Goal: Complete application form

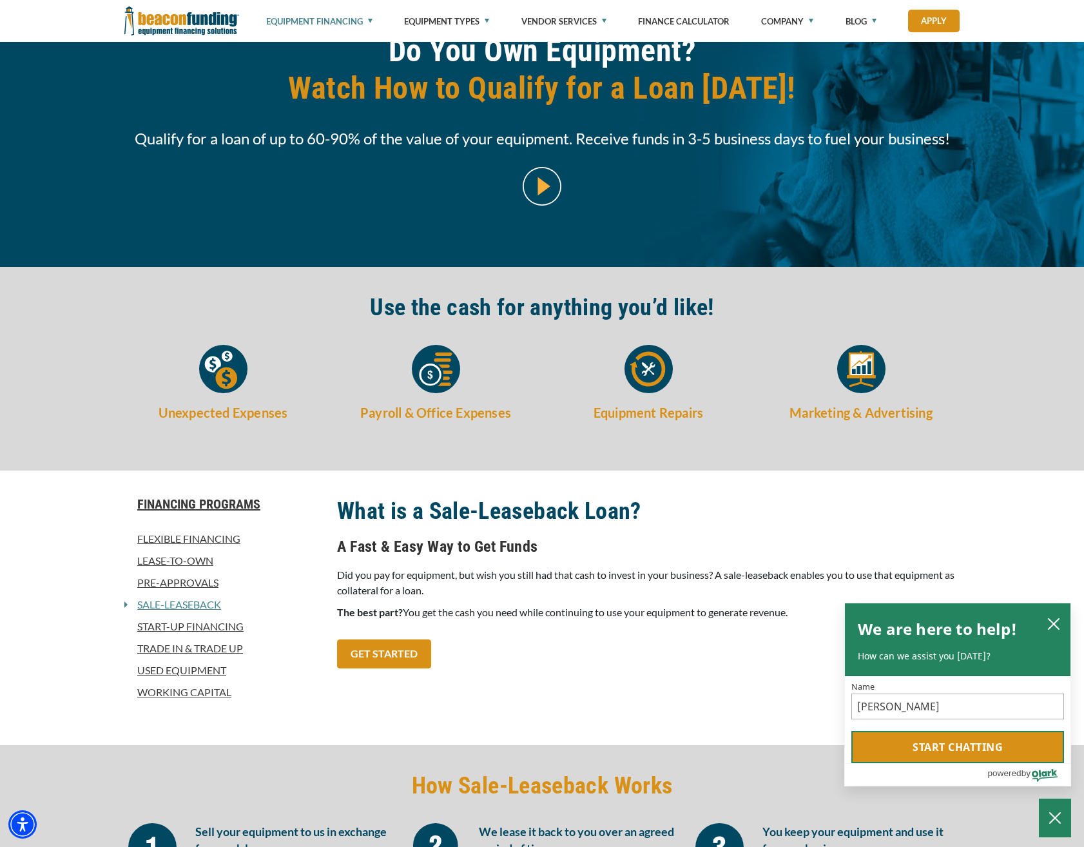
click at [873, 754] on button "Start chatting" at bounding box center [957, 747] width 213 height 32
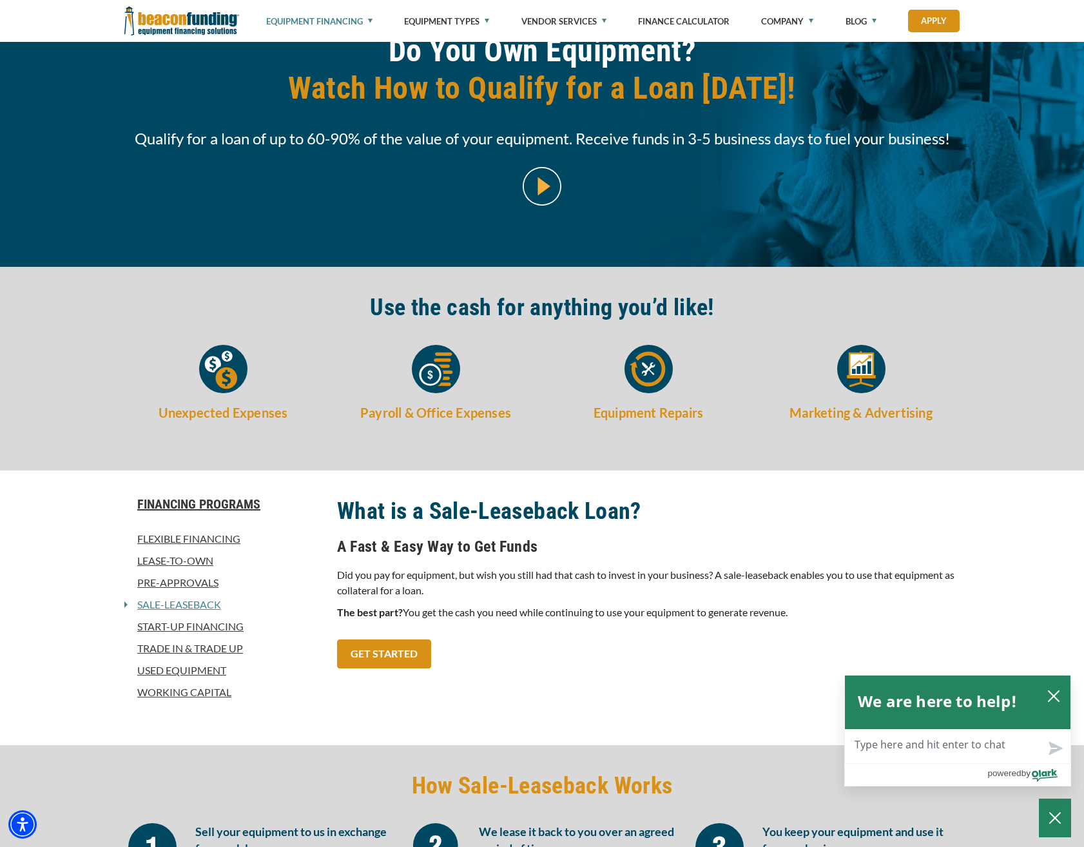
click at [873, 748] on textarea "Live Chat Now" at bounding box center [958, 746] width 226 height 34
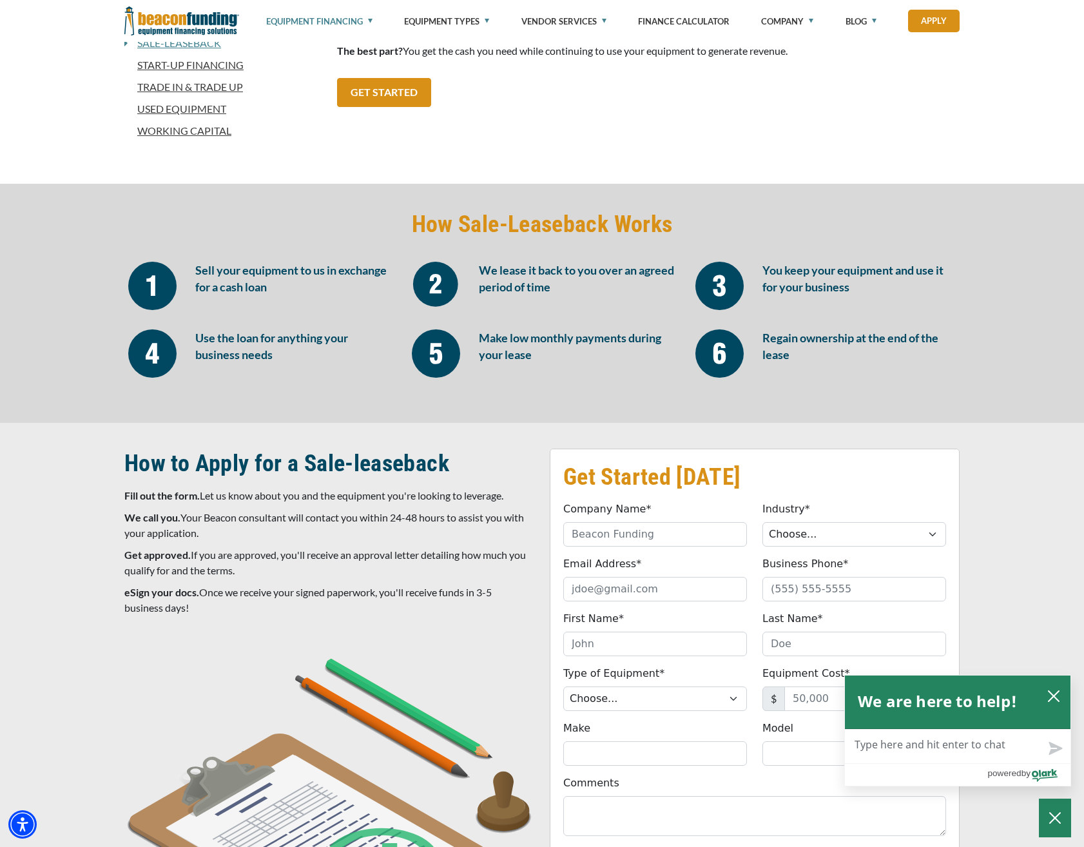
scroll to position [709, 0]
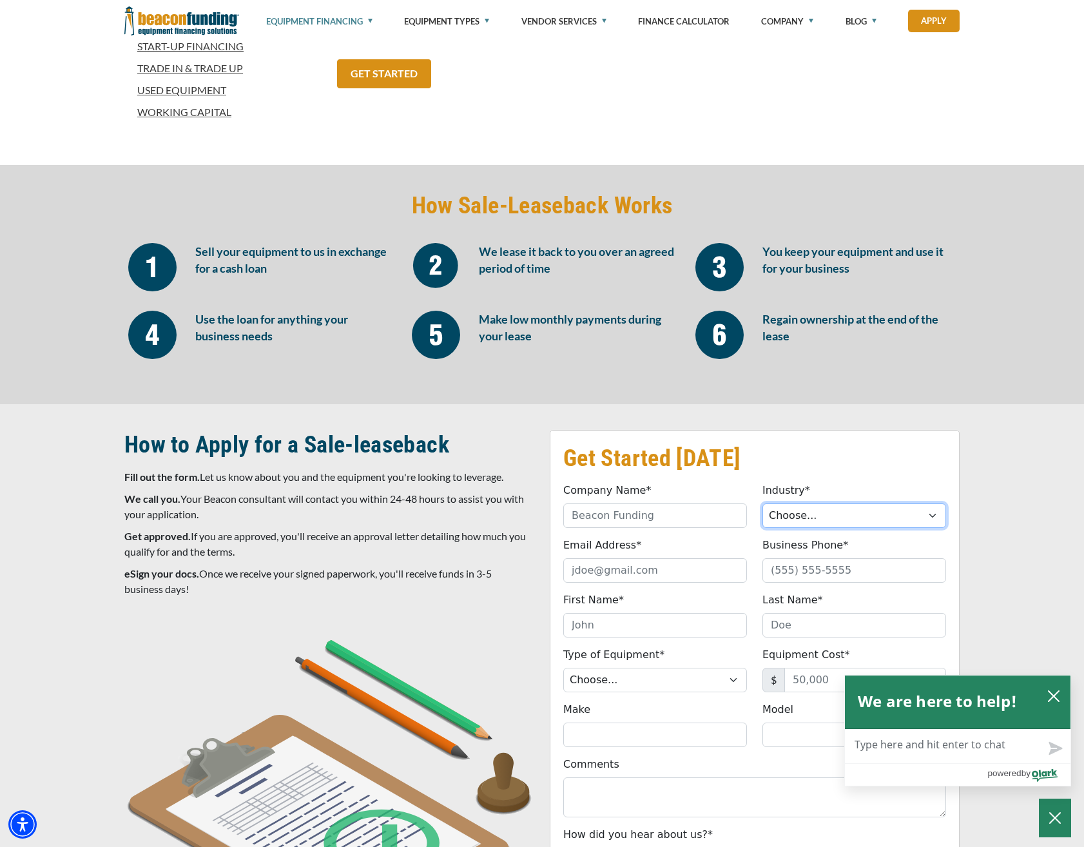
click at [802, 523] on select "Choose... Towing Landscape/Hardscape Decorated Apparel Septic Light Constructio…" at bounding box center [854, 515] width 184 height 24
click at [668, 517] on input "Company Name*" at bounding box center [655, 515] width 184 height 24
click at [650, 515] on input "Company Name*" at bounding box center [655, 515] width 184 height 24
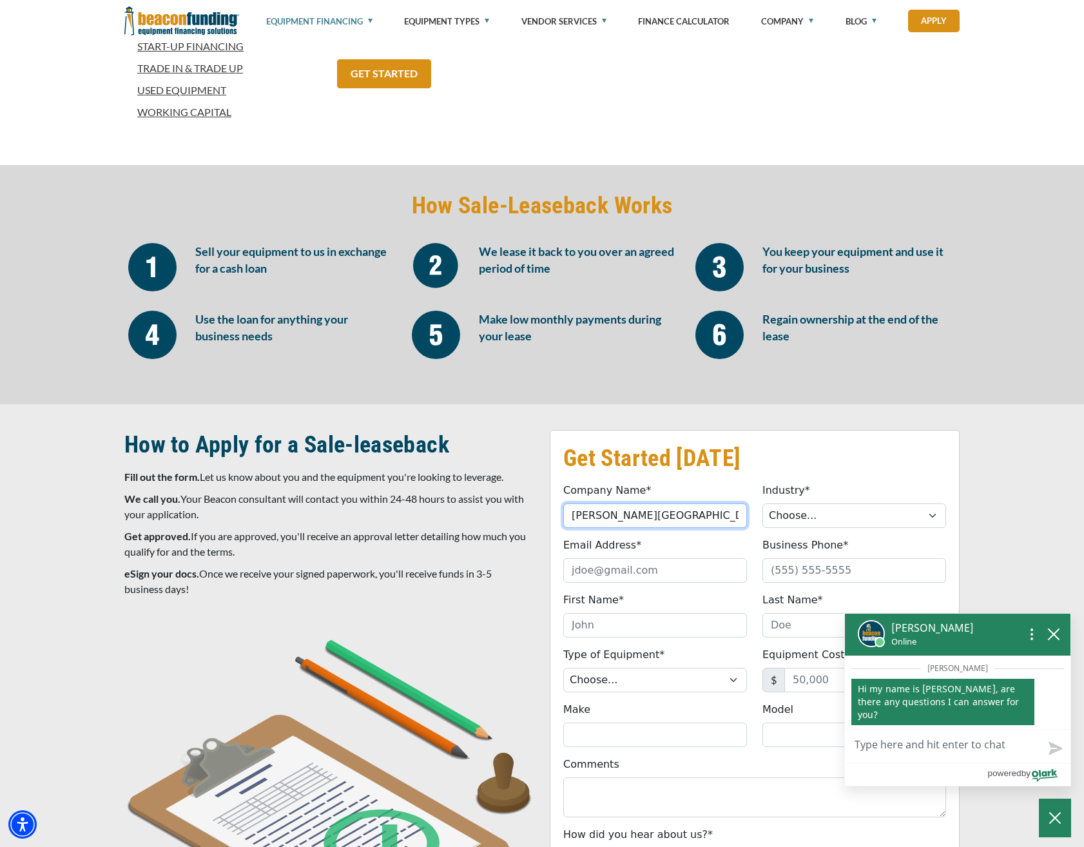
type input "[PERSON_NAME][GEOGRAPHIC_DATA]"
click at [849, 519] on select "Choose... Towing Landscape/Hardscape Decorated Apparel Septic Light Constructio…" at bounding box center [854, 515] width 184 height 24
click at [691, 679] on select "Choose... Backhoe Boom/Bucket Truck Chipper Commercial Mower Crane DTG/DTF Prin…" at bounding box center [655, 680] width 184 height 24
select select "13"
click at [563, 668] on select "Choose... Backhoe Boom/Bucket Truck Chipper Commercial Mower Crane DTG/DTF Prin…" at bounding box center [655, 680] width 184 height 24
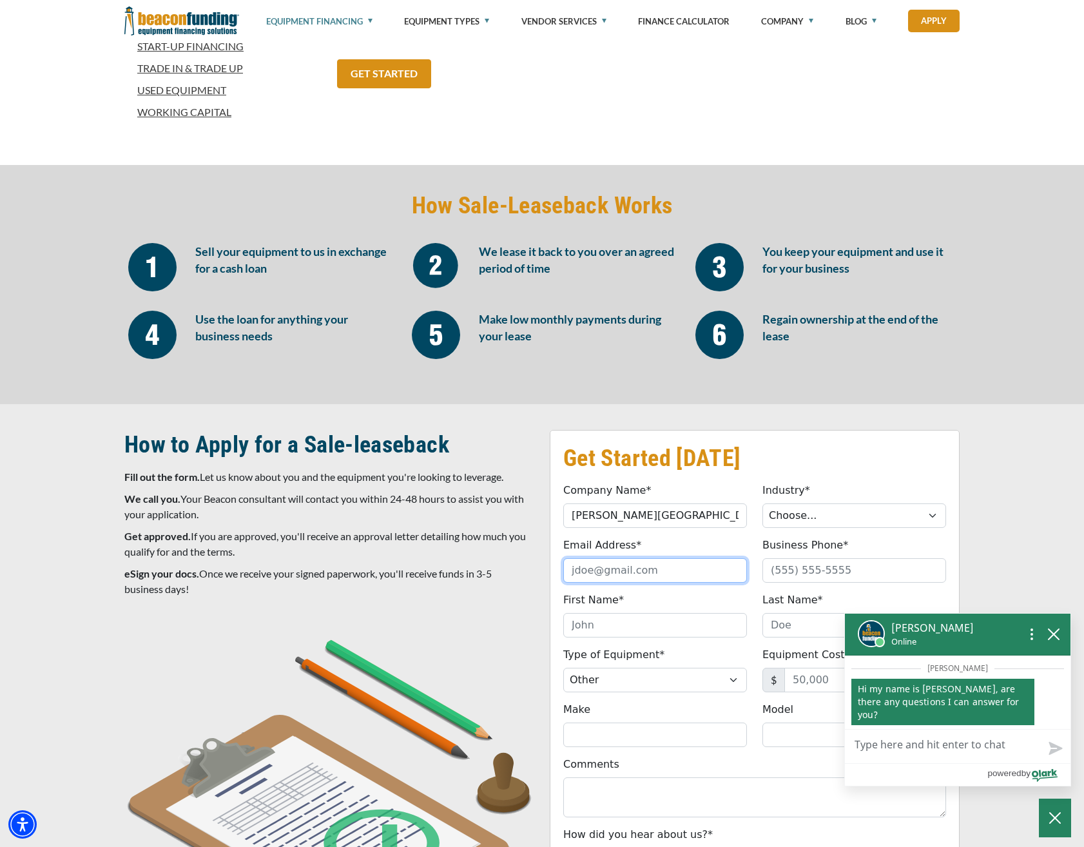
click at [644, 571] on input "Email Address*" at bounding box center [655, 570] width 184 height 24
click at [626, 570] on input "Email Address*" at bounding box center [655, 570] width 184 height 24
type input "[EMAIL_ADDRESS][DOMAIN_NAME]"
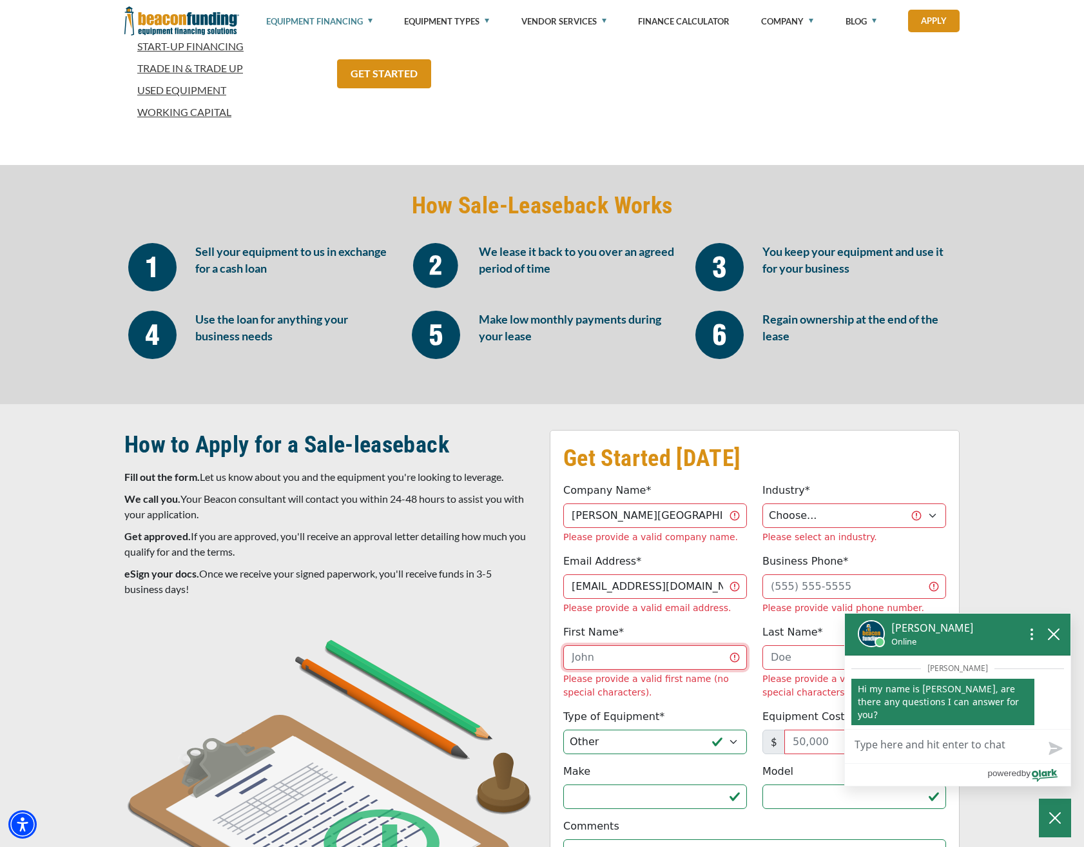
click at [649, 652] on input "First Name*" at bounding box center [655, 657] width 184 height 24
type input "[PERSON_NAME]"
click at [1056, 639] on icon "close chatbox" at bounding box center [1053, 634] width 10 height 10
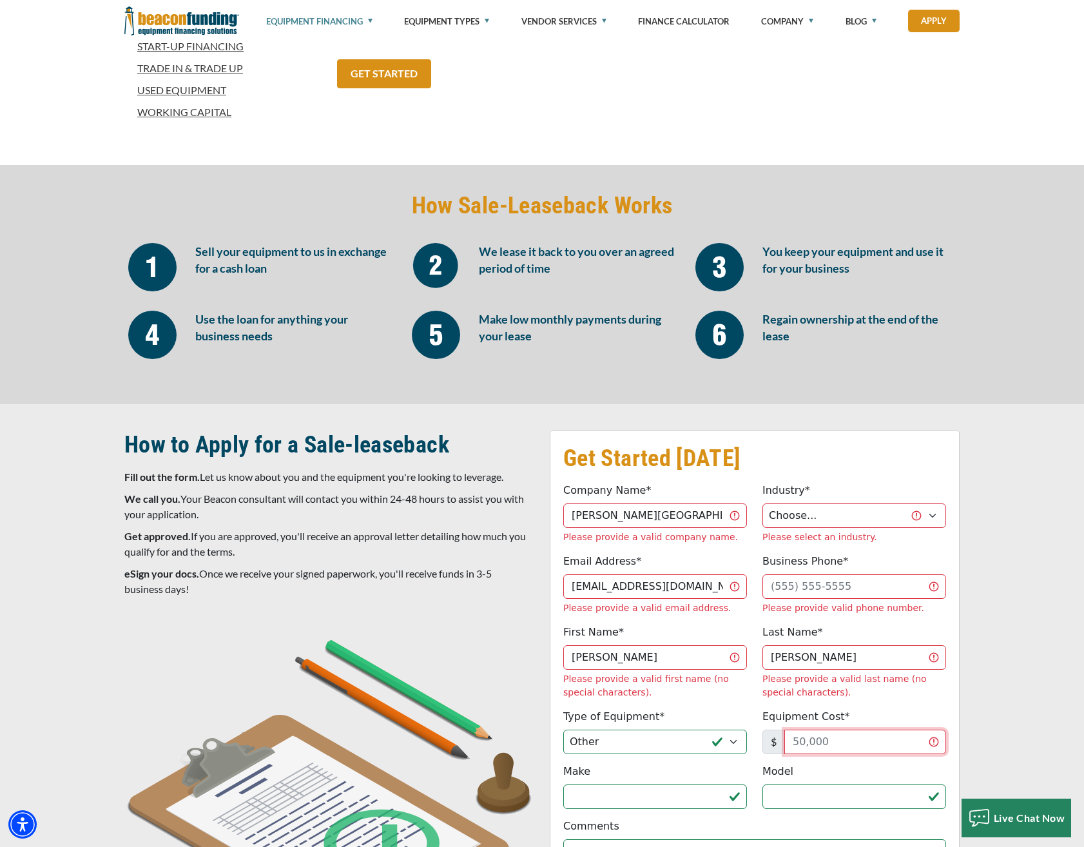
click at [889, 729] on input "Equipment Cost*" at bounding box center [865, 741] width 162 height 24
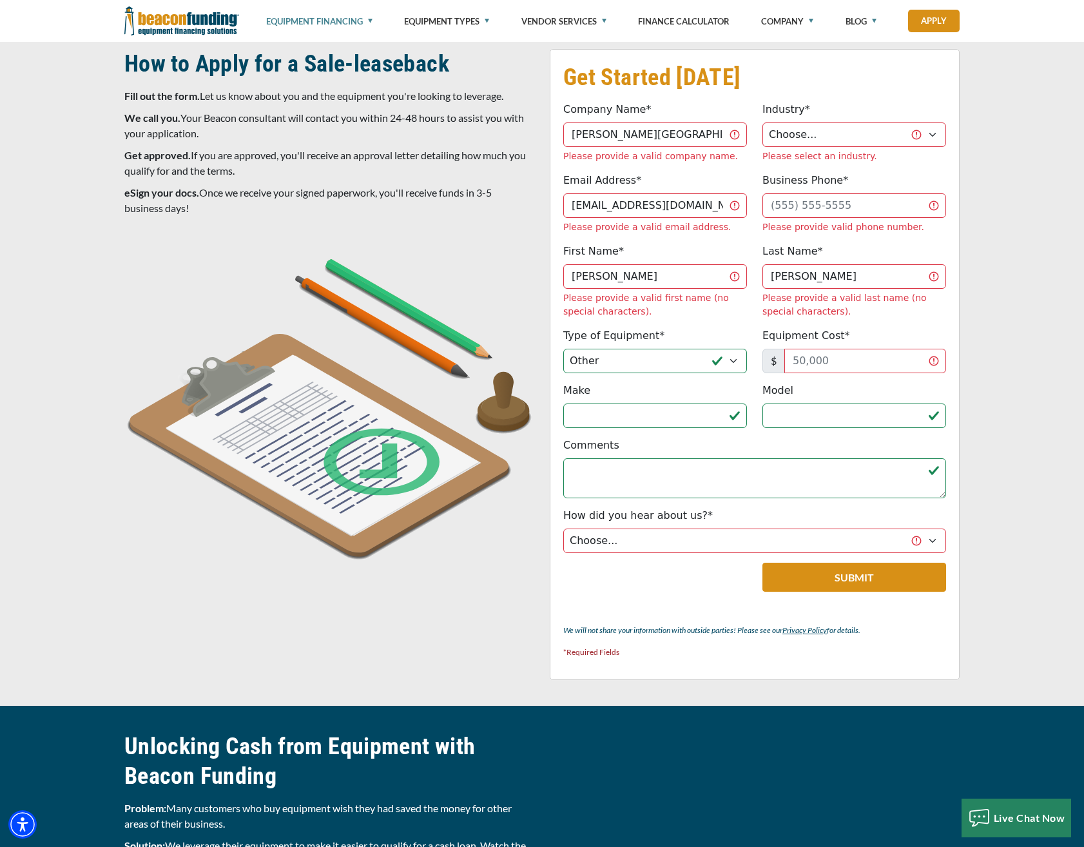
scroll to position [1095, 0]
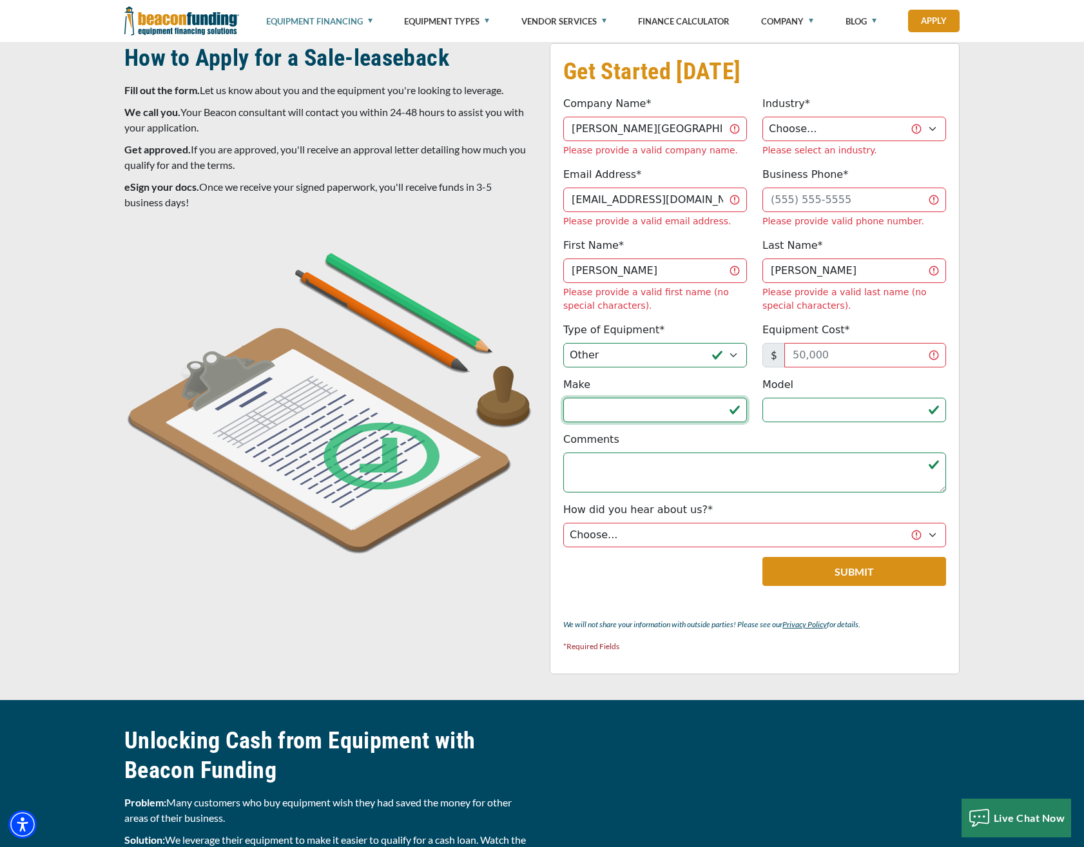
click at [615, 398] on input "Make" at bounding box center [655, 410] width 184 height 24
type input "Various"
click at [842, 398] on input "Model" at bounding box center [854, 410] width 184 height 24
type input "Varioius"
click at [821, 343] on input "Equipment Cost*" at bounding box center [865, 355] width 162 height 24
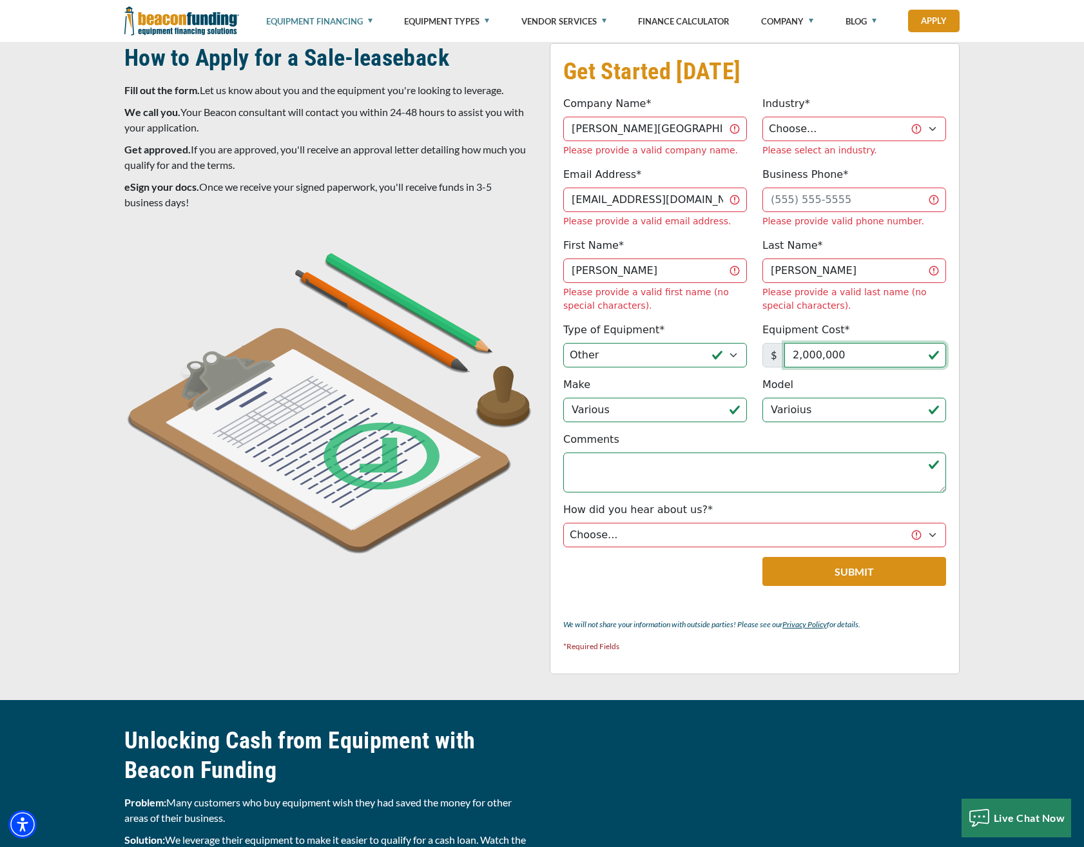
type input "2,000,000"
click at [671, 452] on textarea "Comments" at bounding box center [754, 472] width 383 height 40
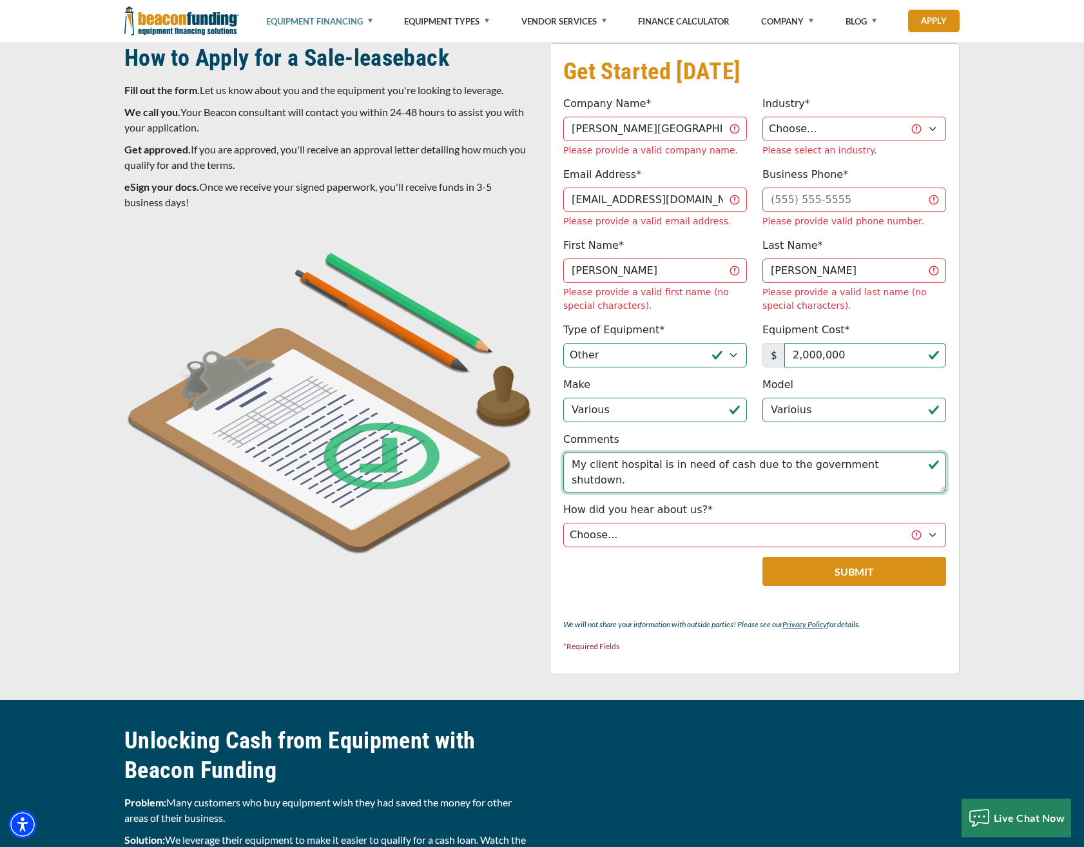
type textarea "My client hospital is in need of cash due to the government shutdown."
click at [658, 523] on select "Choose... Internet Search Vendor Referral Word of Mouth Client Referral Email E…" at bounding box center [754, 535] width 383 height 24
select select "5"
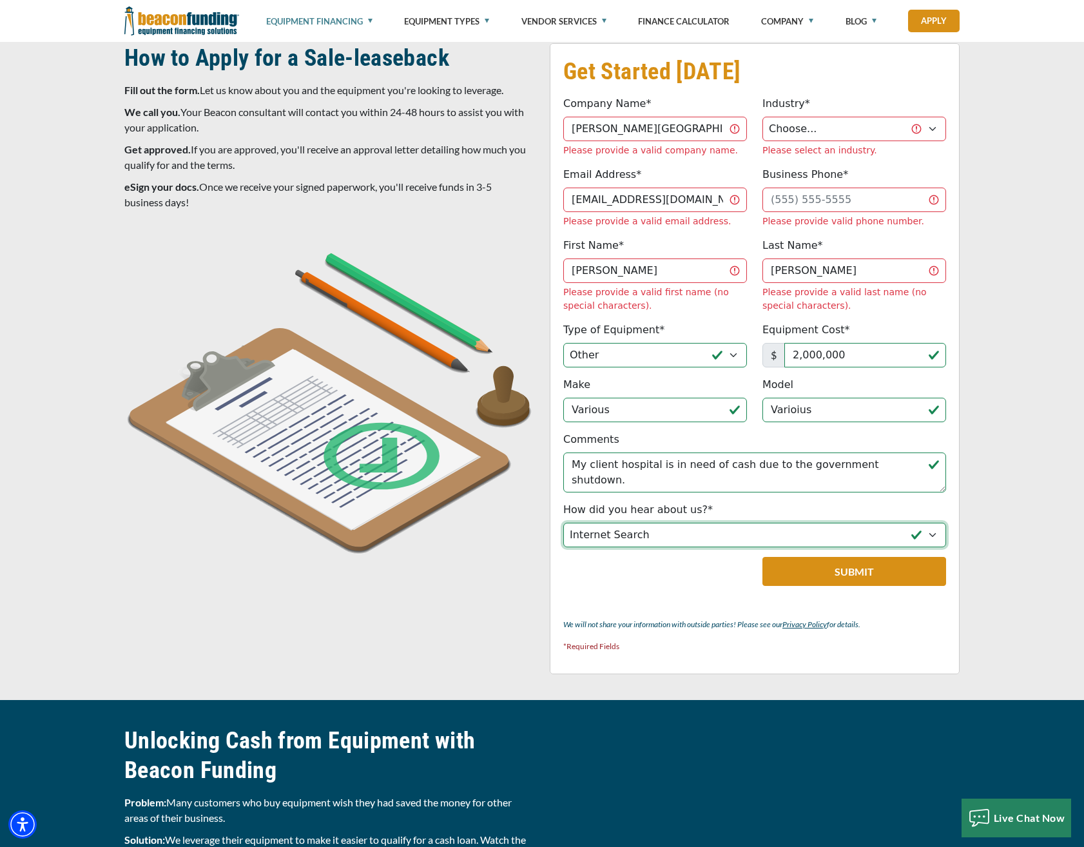
click at [563, 523] on select "Choose... Internet Search Vendor Referral Word of Mouth Client Referral Email E…" at bounding box center [754, 535] width 383 height 24
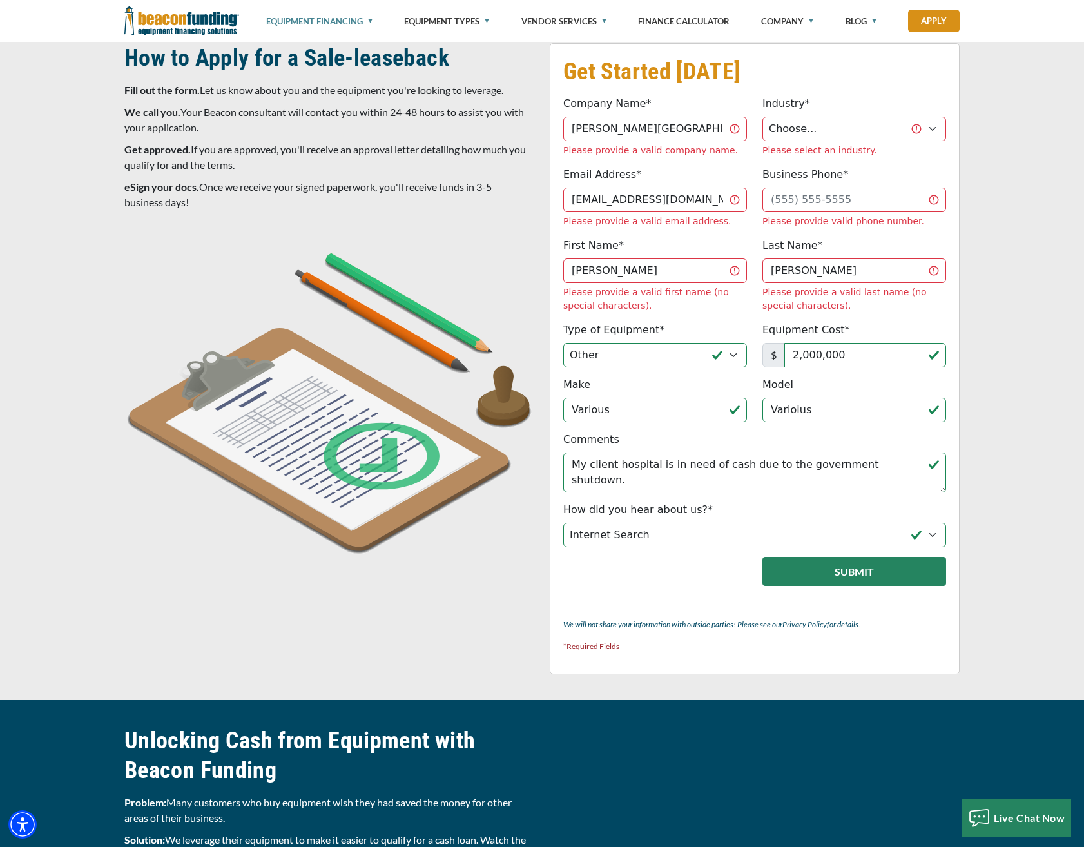
click at [842, 557] on button "Submit" at bounding box center [854, 571] width 184 height 29
click at [804, 557] on button "Submit" at bounding box center [854, 571] width 184 height 29
click at [847, 123] on select "Choose... Towing Landscape/Hardscape Decorated Apparel Septic Light Constructio…" at bounding box center [854, 129] width 184 height 24
select select "5"
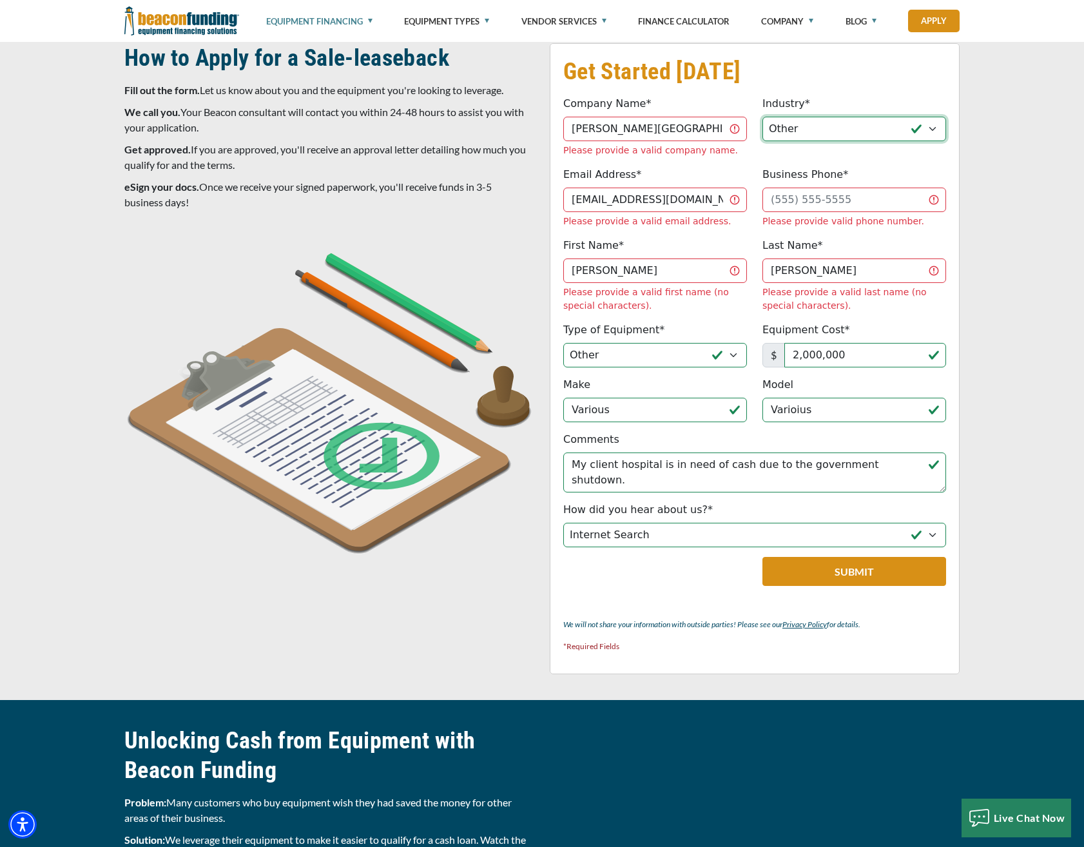
click at [762, 117] on select "Choose... Towing Landscape/Hardscape Decorated Apparel Septic Light Constructio…" at bounding box center [854, 129] width 184 height 24
click at [813, 191] on input "Business Phone*" at bounding box center [854, 200] width 184 height 24
type input "[PHONE_NUMBER]"
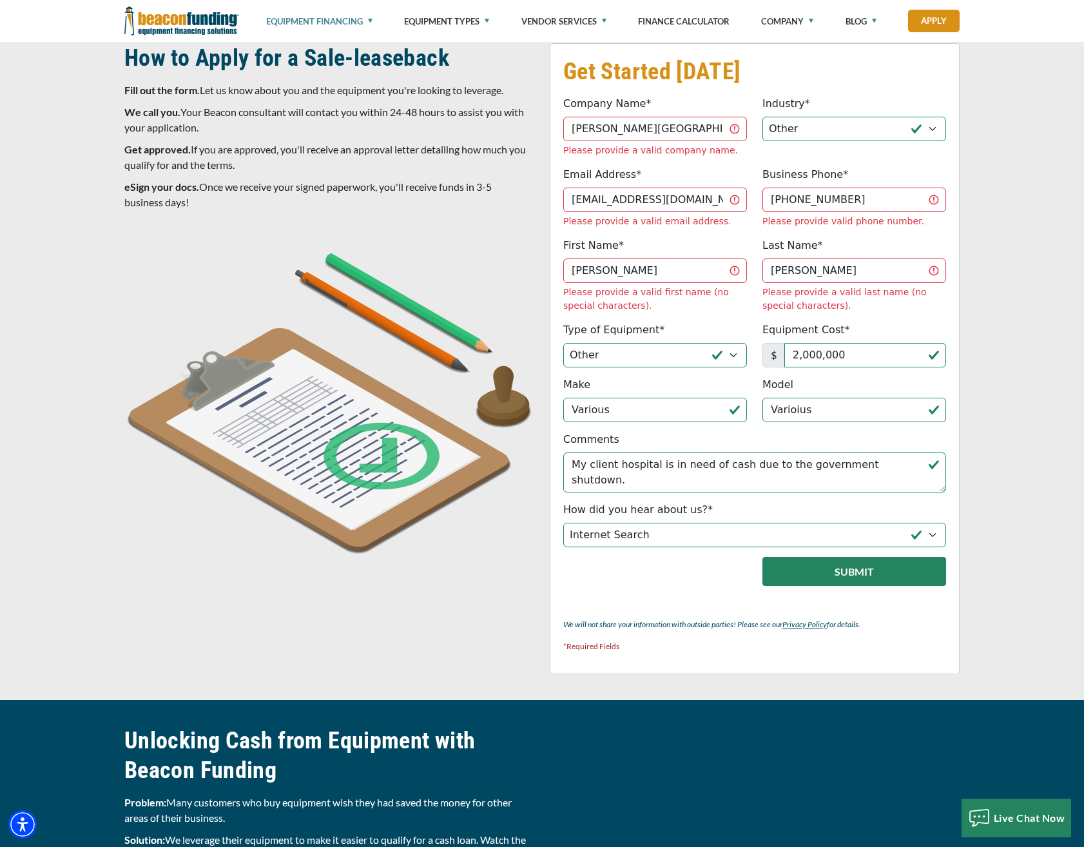
click at [854, 557] on button "Submit" at bounding box center [854, 571] width 184 height 29
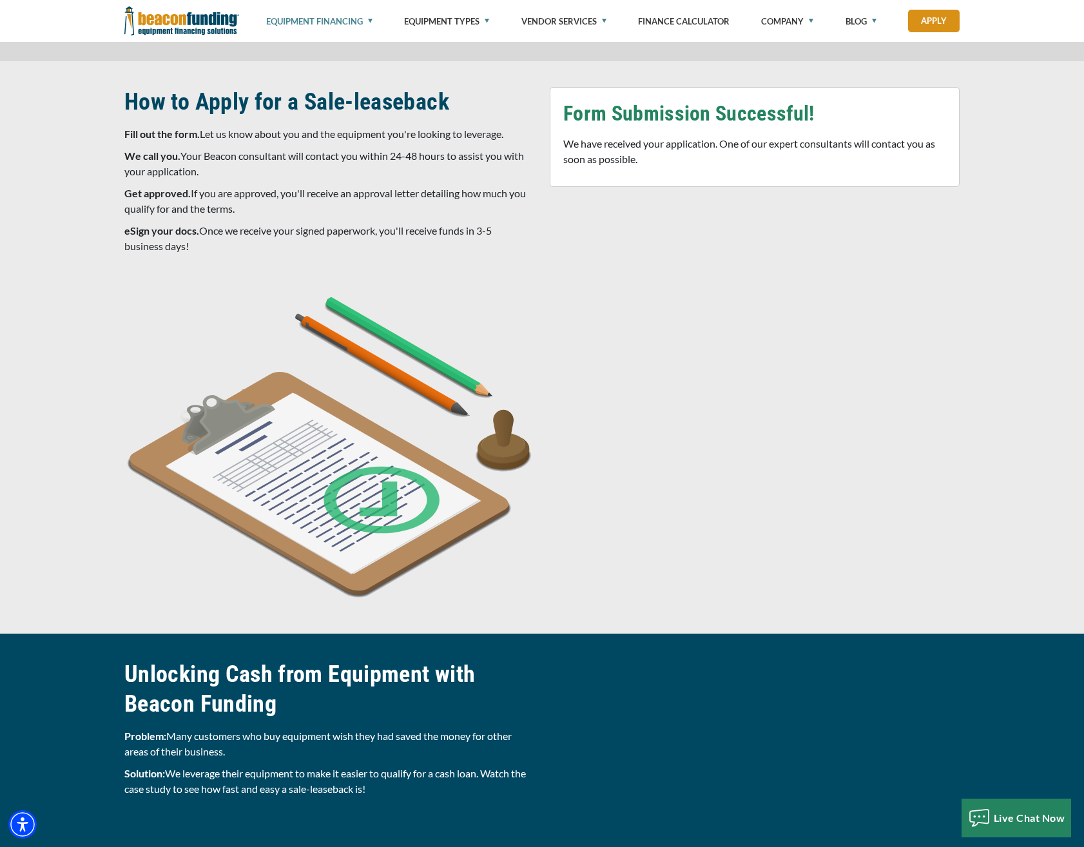
scroll to position [1023, 0]
